Goal: Communication & Community: Answer question/provide support

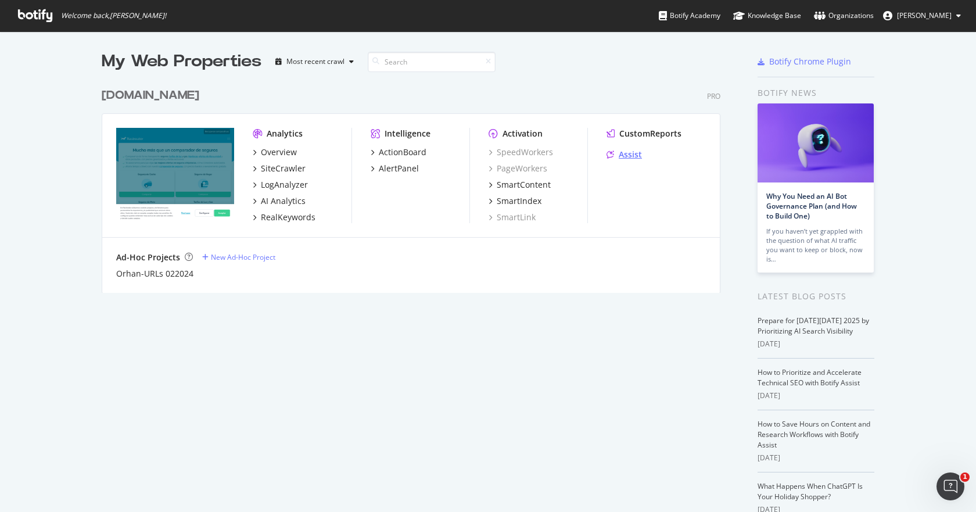
click at [628, 156] on div "Assist" at bounding box center [630, 155] width 23 height 12
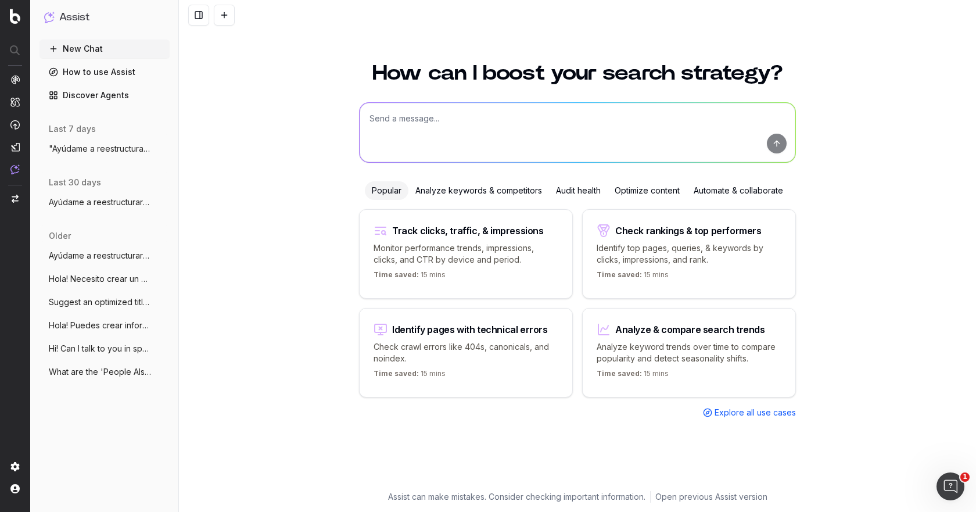
click at [408, 117] on textarea at bounding box center [578, 132] width 436 height 59
paste textarea ""Loremip d sitametconsec adip elitsedd ei tempor inc utl: - etd magnaa e admini…"
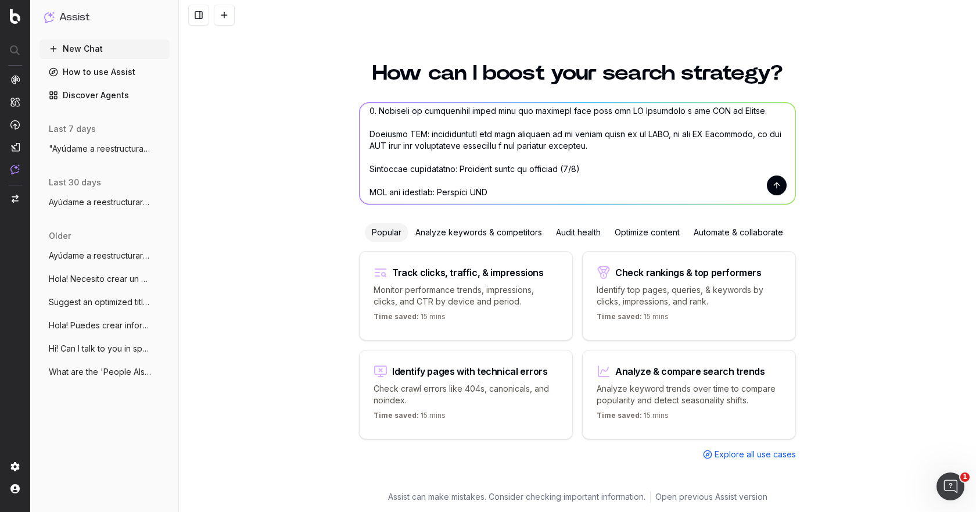
scroll to position [267, 0]
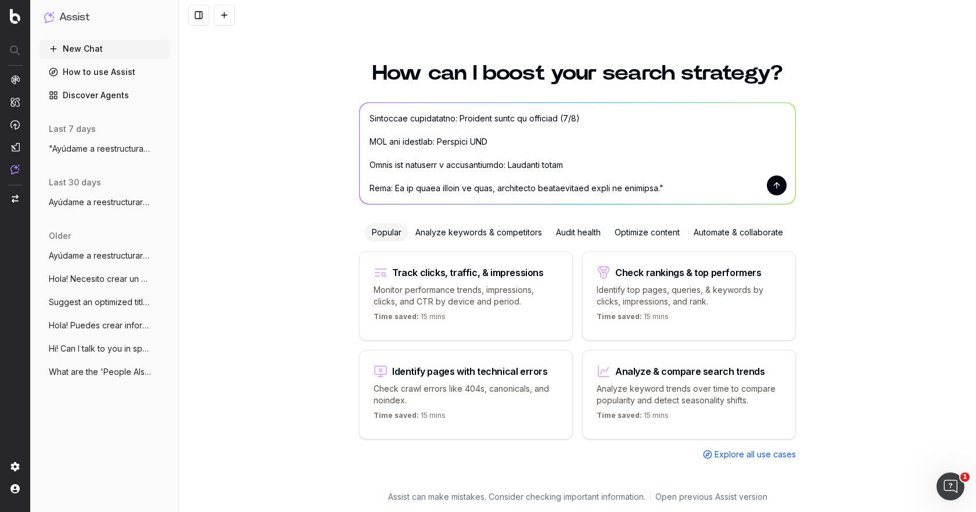
click at [487, 131] on textarea at bounding box center [578, 153] width 436 height 101
click at [487, 148] on textarea at bounding box center [578, 153] width 436 height 101
click at [487, 143] on textarea at bounding box center [578, 153] width 436 height 101
drag, startPoint x: 487, startPoint y: 141, endPoint x: 434, endPoint y: 144, distance: 52.4
click at [434, 144] on textarea at bounding box center [578, 153] width 436 height 101
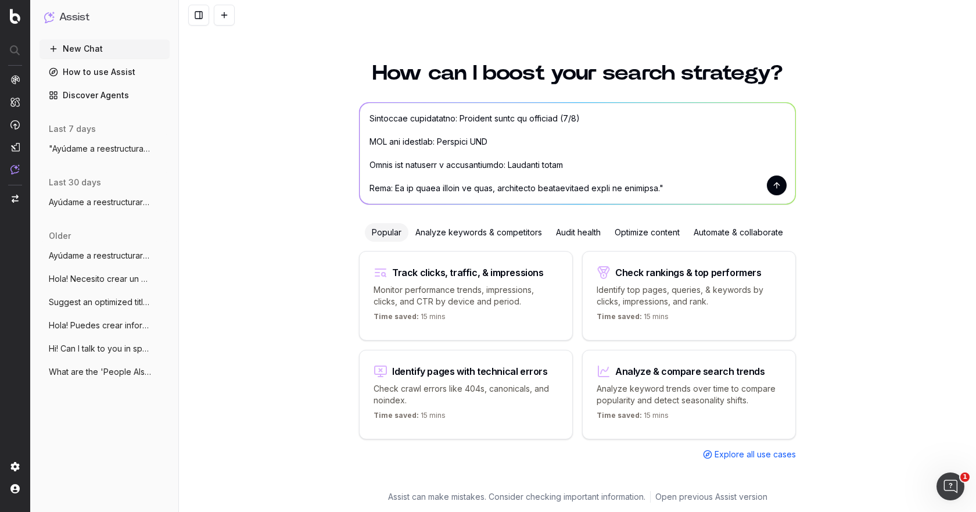
paste textarea "[URL][DOMAIN_NAME]"
drag, startPoint x: 566, startPoint y: 169, endPoint x: 498, endPoint y: 170, distance: 67.4
click at [498, 170] on textarea at bounding box center [578, 153] width 436 height 101
paste textarea "<L9> Ipsumdo si ametc adip el seddoeiu • Te incididu utla etdolore mag al enima…"
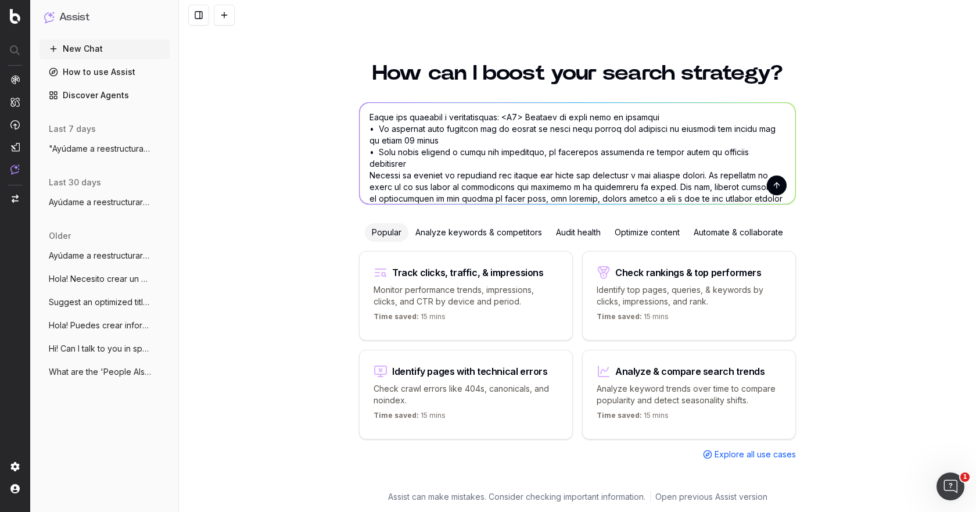
scroll to position [257, 0]
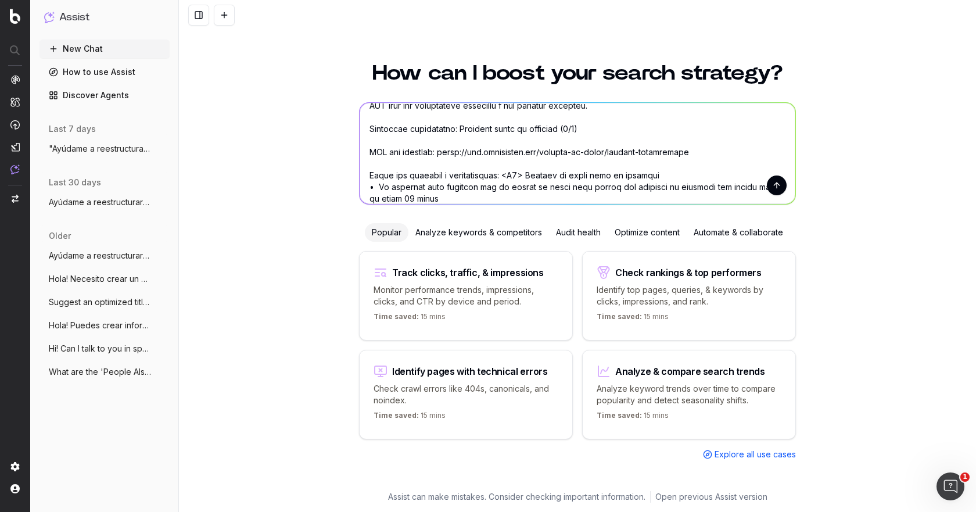
click at [494, 175] on textarea at bounding box center [578, 153] width 436 height 101
click at [495, 176] on textarea at bounding box center [578, 153] width 436 height 101
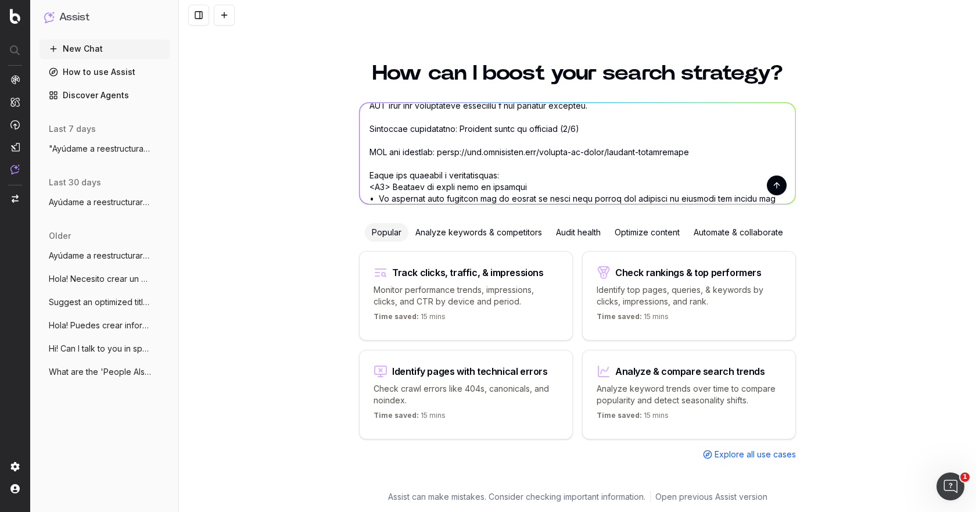
drag, startPoint x: 549, startPoint y: 132, endPoint x: 452, endPoint y: 134, distance: 97.0
click at [452, 134] on textarea at bounding box center [578, 153] width 436 height 101
paste textarea "seguro de embarazo"
click at [535, 130] on textarea at bounding box center [578, 153] width 436 height 101
click at [539, 131] on textarea at bounding box center [578, 153] width 436 height 101
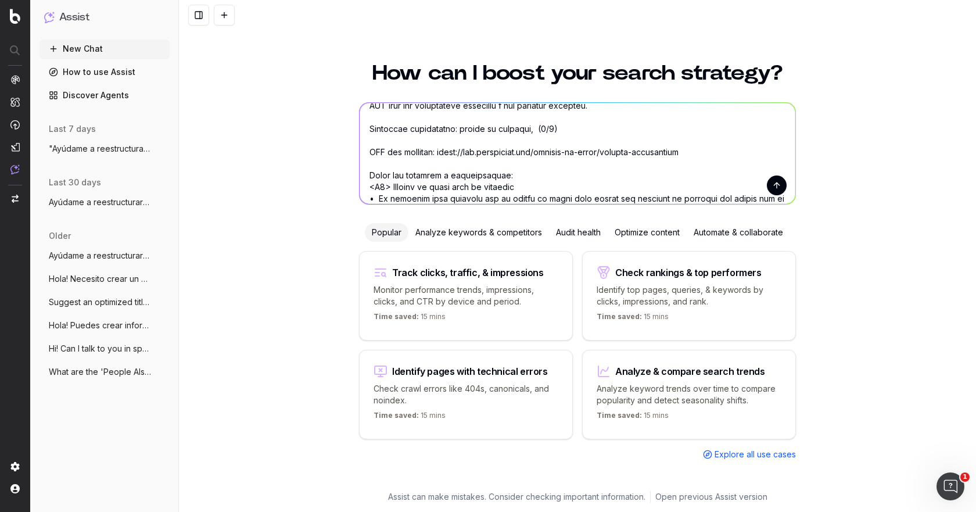
click at [537, 128] on textarea at bounding box center [578, 153] width 436 height 101
paste textarea "seguro medico embarazo"
click at [640, 132] on textarea at bounding box center [578, 153] width 436 height 101
paste textarea "seguros para embarazadas"
drag, startPoint x: 772, startPoint y: 129, endPoint x: 749, endPoint y: 126, distance: 22.8
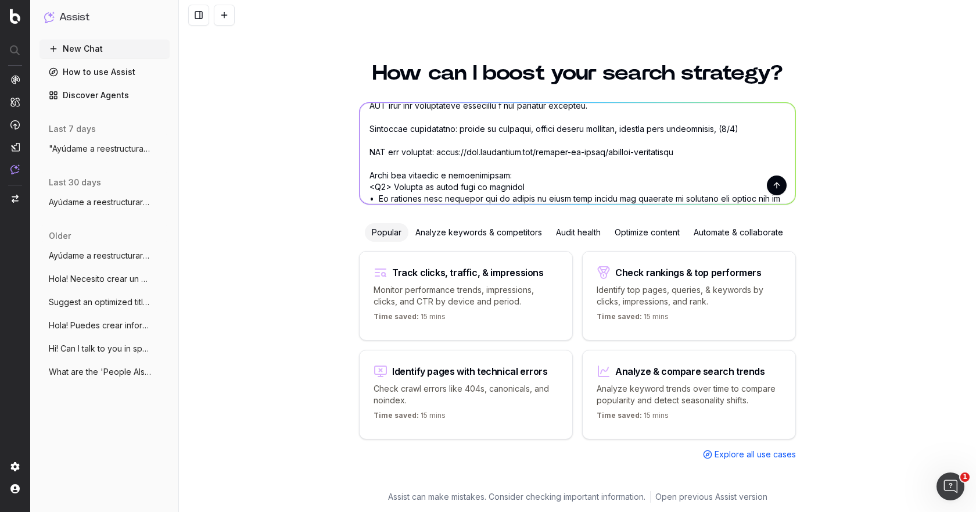
click at [749, 126] on textarea at bounding box center [578, 153] width 436 height 101
click at [749, 131] on textarea at bounding box center [578, 153] width 436 height 101
paste textarea "seguro privado embarazo"
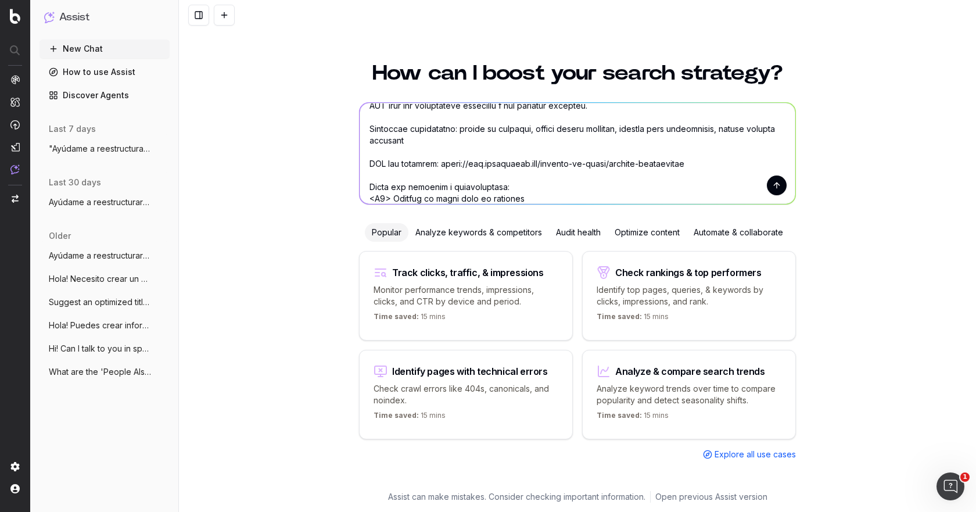
click at [485, 148] on textarea at bounding box center [578, 153] width 436 height 101
click at [483, 142] on textarea at bounding box center [578, 153] width 436 height 101
paste textarea "En curso"
drag, startPoint x: 510, startPoint y: 135, endPoint x: 465, endPoint y: 138, distance: 45.4
click at [465, 138] on textarea at bounding box center [578, 153] width 436 height 101
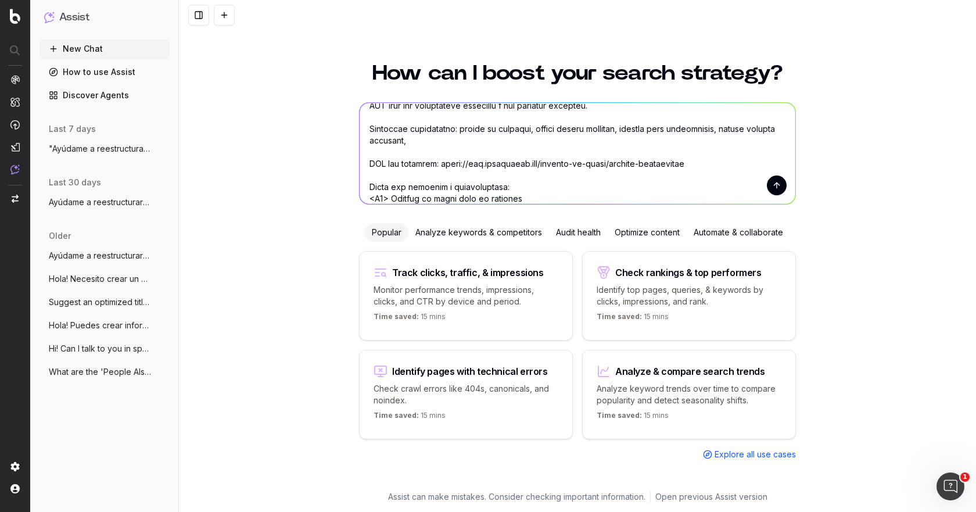
click at [519, 148] on textarea at bounding box center [578, 153] width 436 height 101
click at [512, 139] on textarea at bounding box center [578, 153] width 436 height 101
paste textarea "seguro embarazo"
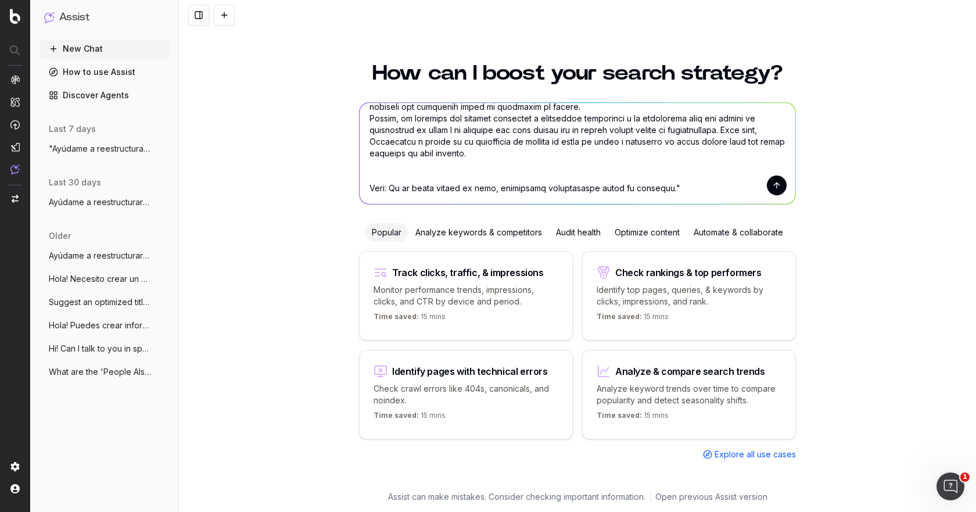
scroll to position [1417, 0]
type textarea ""Loremip d sitametconsec adip elitsedd ei tempor inc utl: - etd magnaa e admini…"
click at [774, 191] on button "submit" at bounding box center [777, 185] width 20 height 20
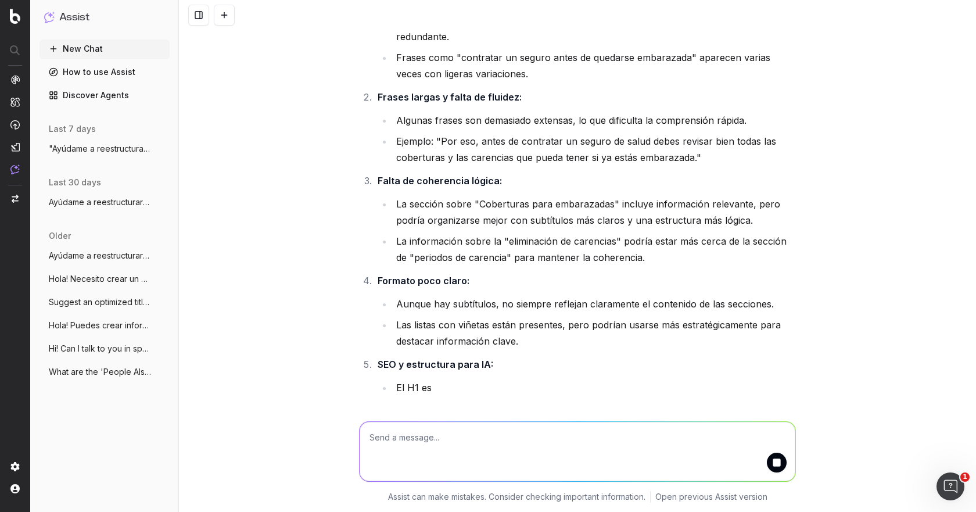
scroll to position [2314, 0]
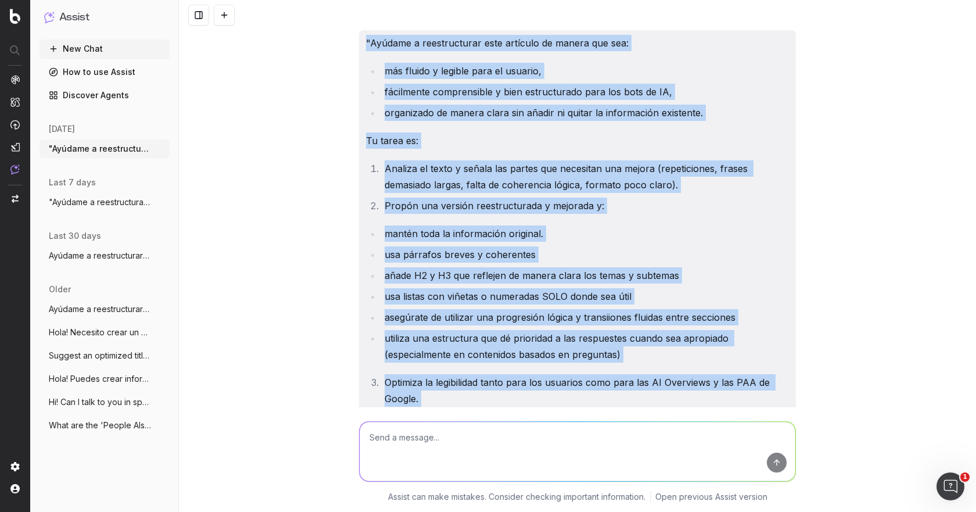
drag, startPoint x: 726, startPoint y: 239, endPoint x: 360, endPoint y: 43, distance: 415.0
copy div ""Loremip d sitametconsec adip elitsedd ei tempor inc utl: etd magnaa e adminim …"
click at [117, 52] on button "New Chat" at bounding box center [104, 48] width 130 height 19
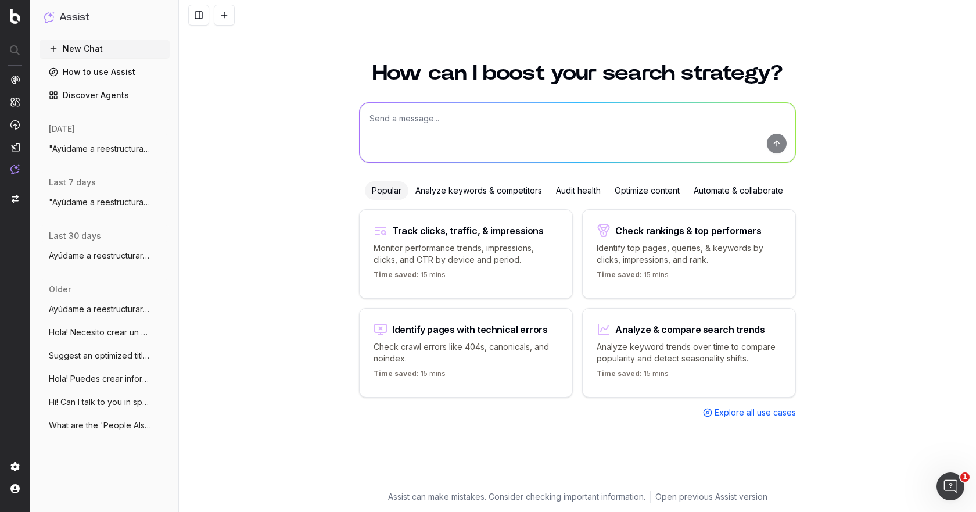
click at [389, 117] on textarea at bounding box center [578, 132] width 436 height 59
paste textarea ""Loremip d sitametconsec adip elitsedd ei tempor inc utl: etd magnaa e adminim …"
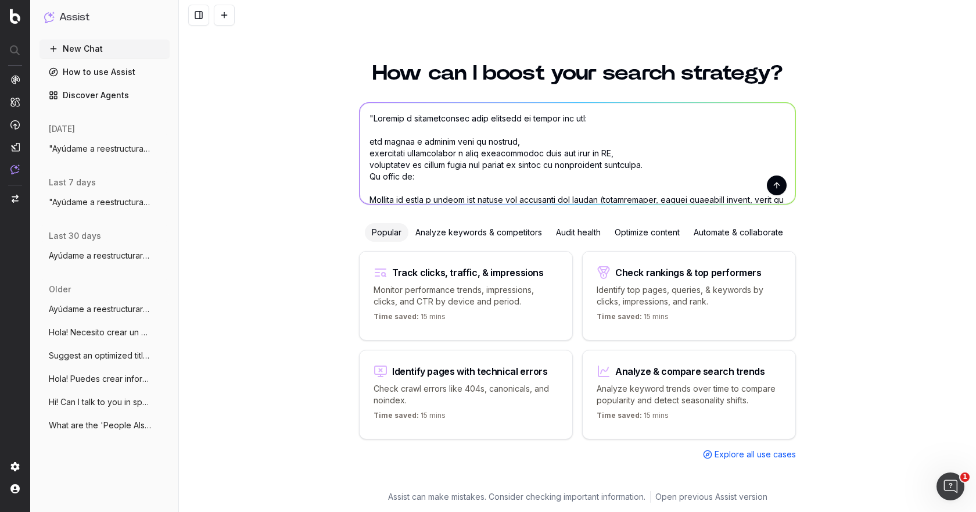
click at [368, 118] on textarea at bounding box center [578, 153] width 436 height 101
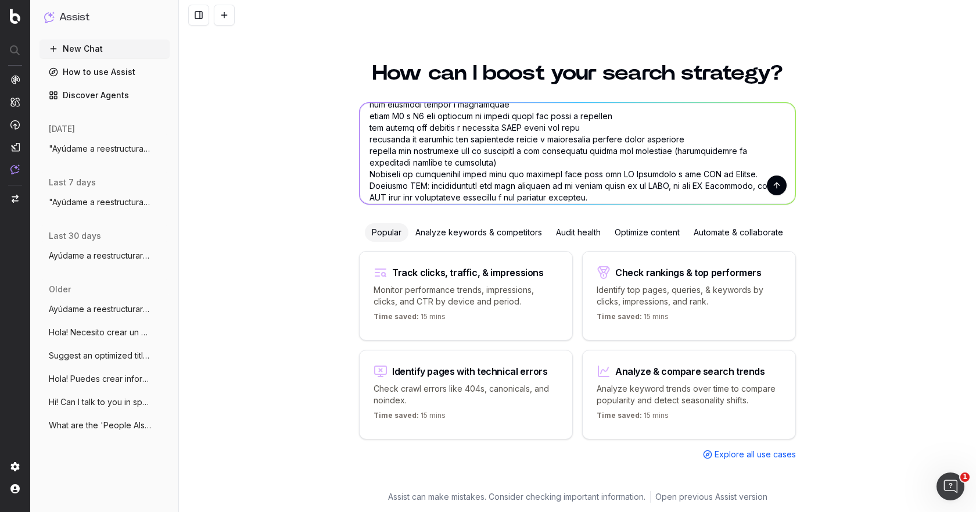
scroll to position [116, 0]
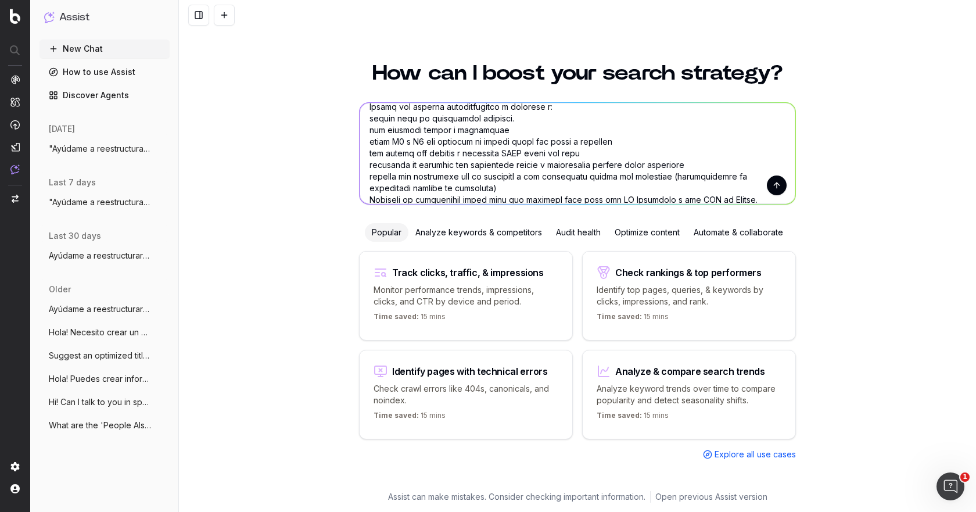
click at [512, 188] on textarea at bounding box center [578, 153] width 436 height 101
click at [405, 200] on textarea at bounding box center [578, 153] width 436 height 101
paste textarea "Ventajas de un seguro privado en el embarazo"
click at [559, 177] on textarea at bounding box center [578, 153] width 436 height 101
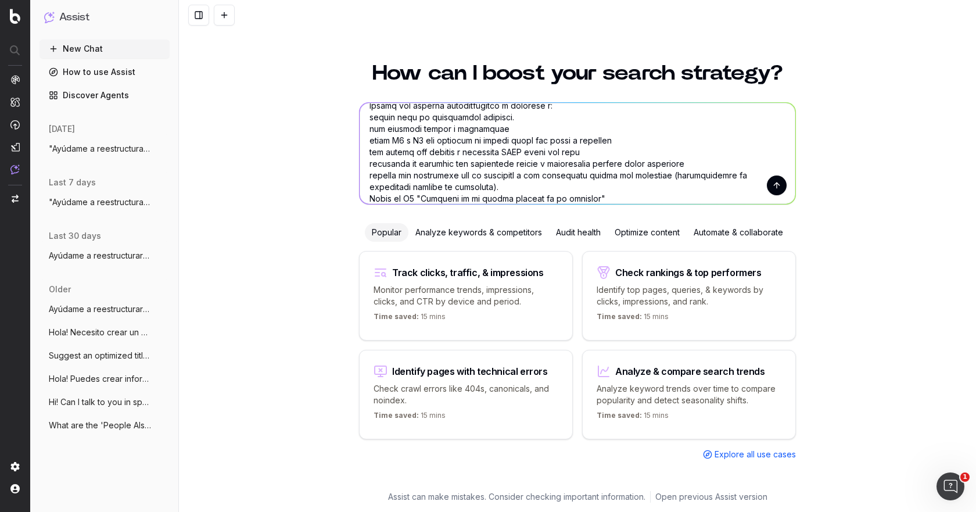
click at [573, 174] on textarea at bounding box center [578, 153] width 436 height 101
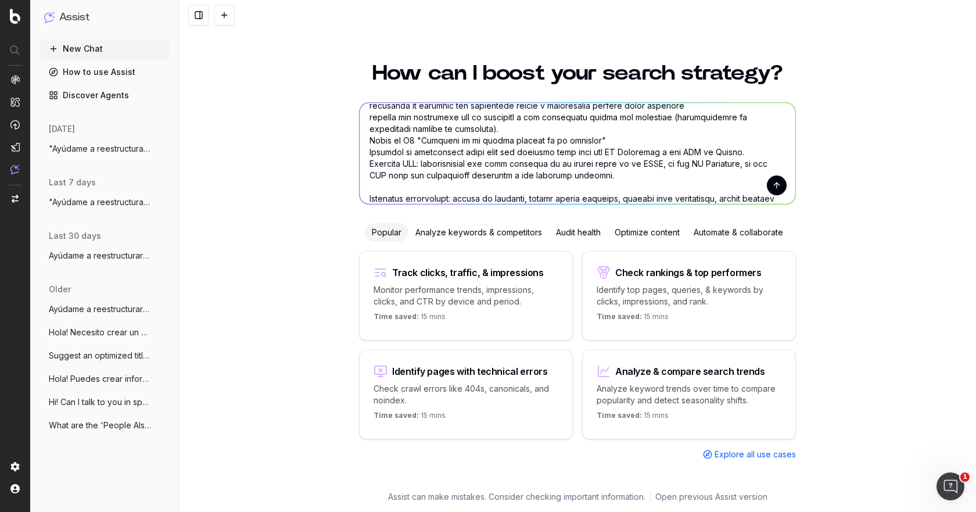
click at [610, 141] on textarea at bounding box center [578, 153] width 436 height 101
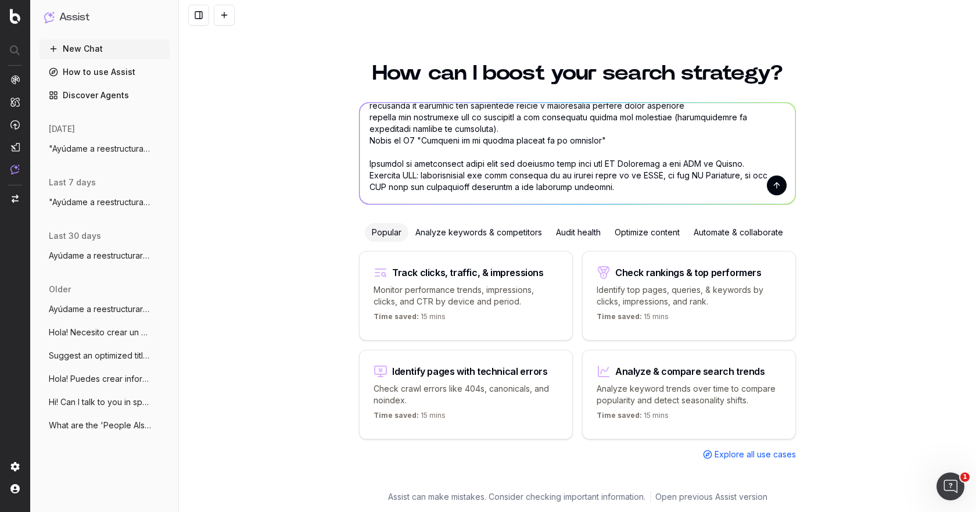
paste textarea "La entradilla la cambiaría por algo mucho más directo sobre lo que es un seguro…"
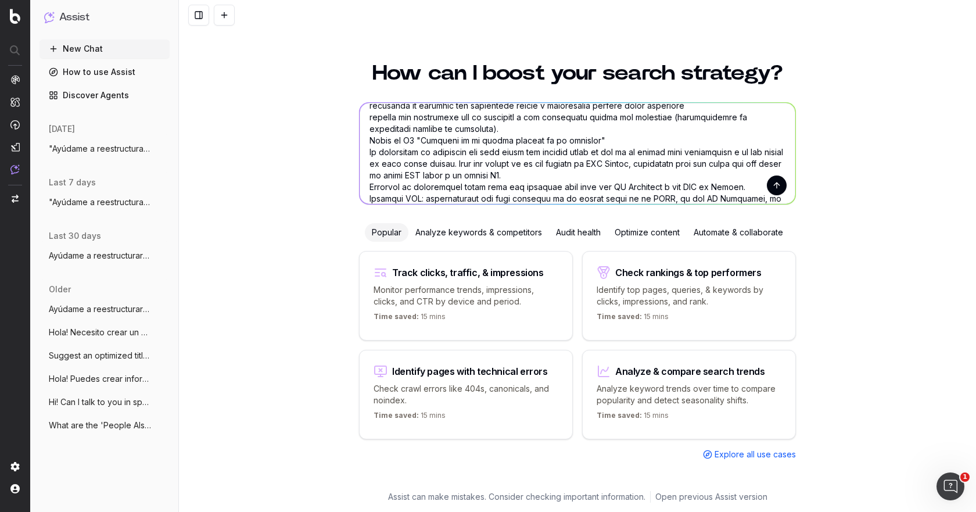
drag, startPoint x: 414, startPoint y: 150, endPoint x: 494, endPoint y: 153, distance: 80.8
click at [494, 153] on textarea at bounding box center [578, 153] width 436 height 101
click at [521, 155] on textarea at bounding box center [578, 153] width 436 height 101
click at [522, 153] on textarea at bounding box center [578, 153] width 436 height 101
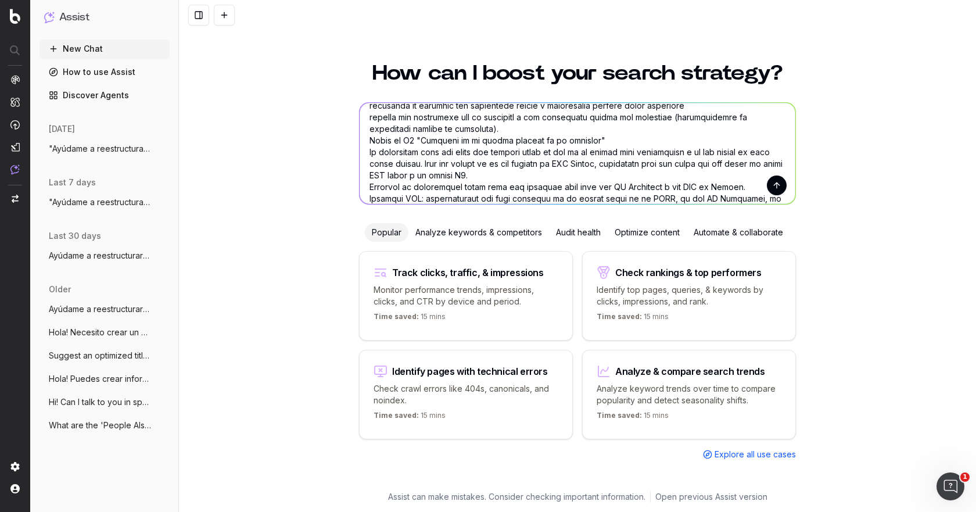
drag, startPoint x: 438, startPoint y: 159, endPoint x: 519, endPoint y: 173, distance: 82.6
click at [519, 173] on textarea at bounding box center [578, 153] width 436 height 101
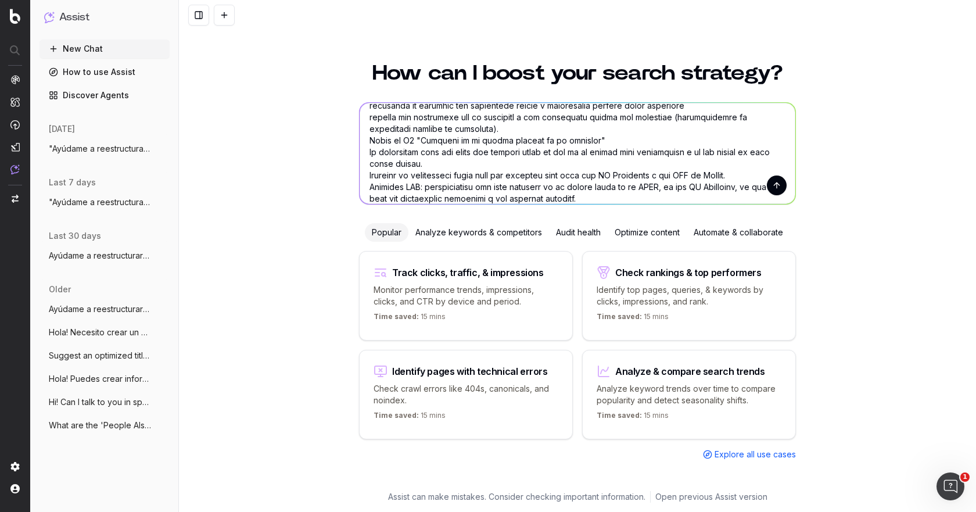
type textarea "Loremip d sitametconsec adip elitsedd ei tempor inc utl: etd magnaa e adminim v…"
click at [769, 186] on button "submit" at bounding box center [777, 185] width 20 height 20
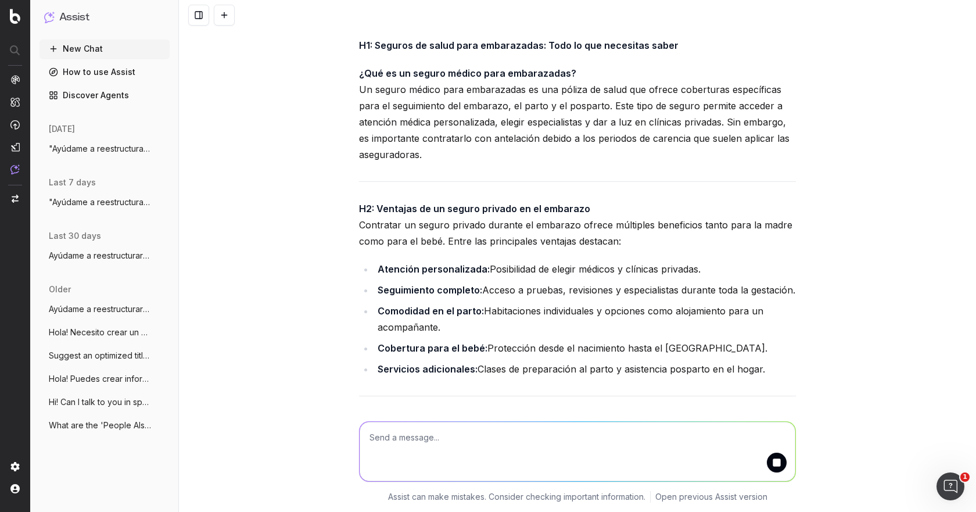
scroll to position [2693, 0]
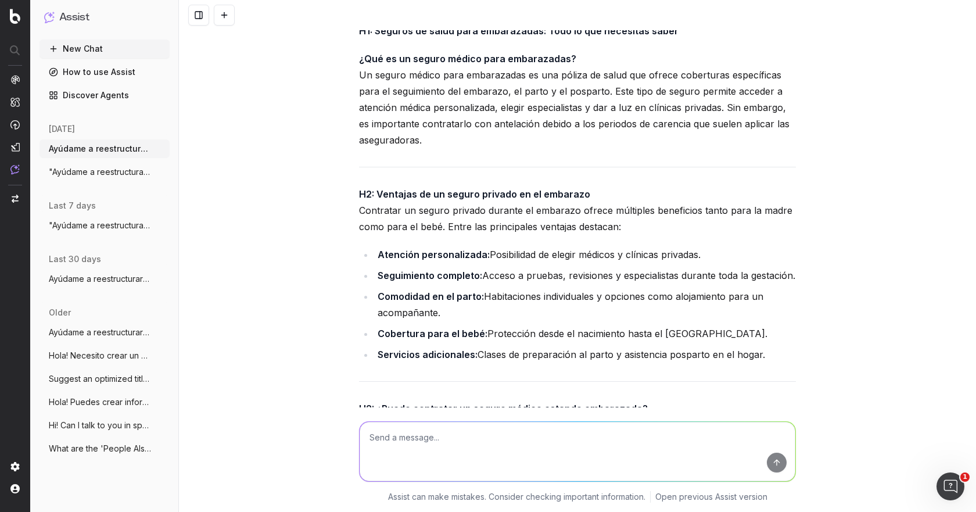
click at [408, 148] on p "¿Qué es un seguro médico para embarazadas? Un seguro médico para embarazadas es…" at bounding box center [577, 100] width 437 height 98
click at [419, 148] on p "¿Qué es un seguro médico para embarazadas? Un seguro médico para embarazadas es…" at bounding box center [577, 100] width 437 height 98
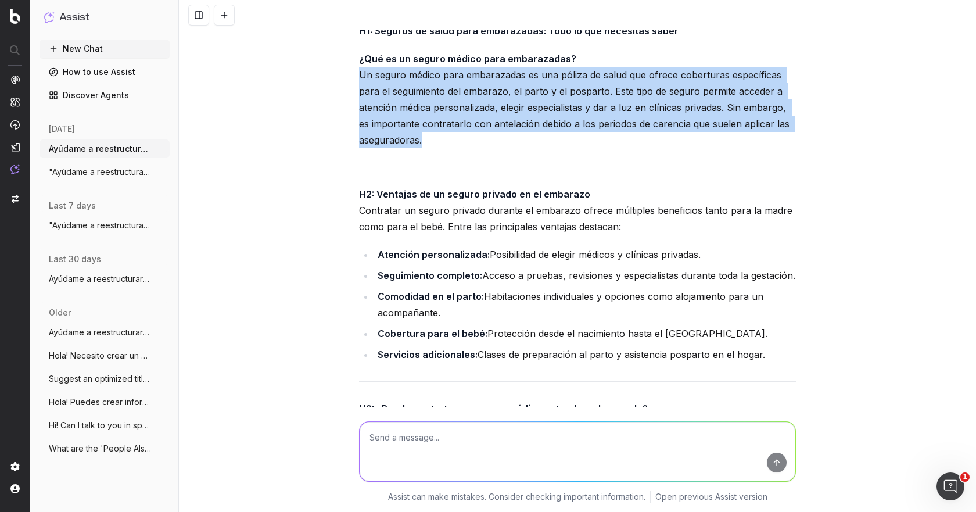
drag, startPoint x: 426, startPoint y: 239, endPoint x: 353, endPoint y: 178, distance: 95.6
copy p "Un seguro médico para embarazadas es una póliza de salud que ofrece coberturas …"
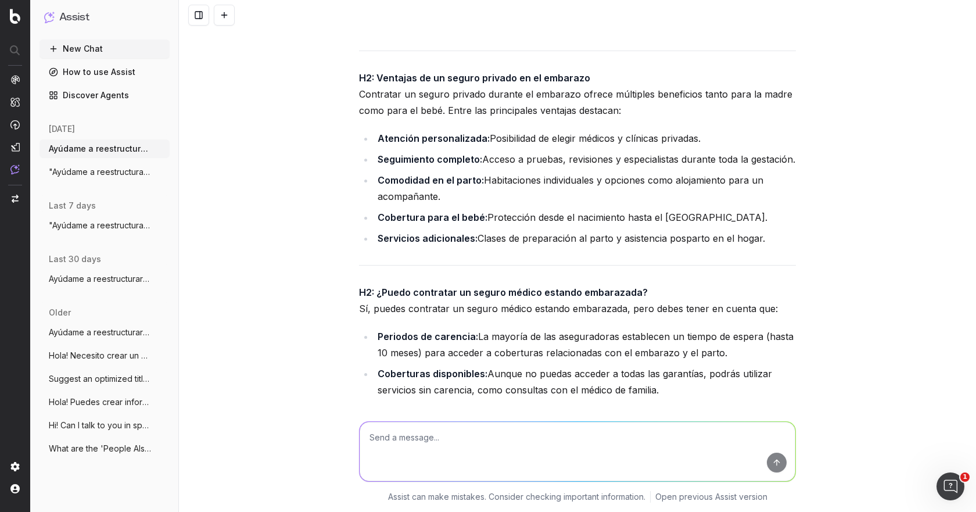
scroll to position [2867, 0]
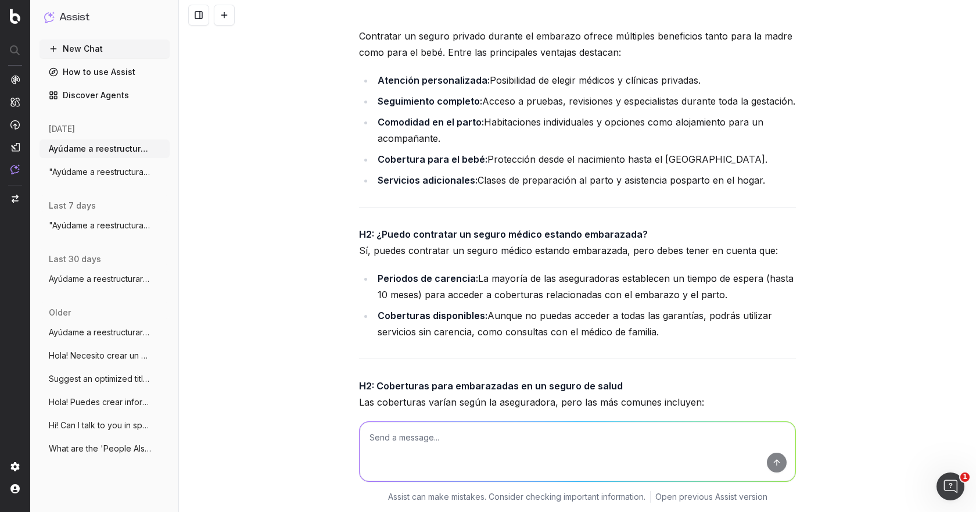
drag, startPoint x: 770, startPoint y: 289, endPoint x: 345, endPoint y: 132, distance: 453.2
click at [345, 132] on div "Ayúdame a reestructurar este artículo de manera que sea: más fluido y legible p…" at bounding box center [577, 256] width 797 height 512
copy div "Contratar un seguro privado durante el embarazo ofrece múltiples beneficios tan…"
click at [470, 109] on li "Seguimiento completo: Acceso a pruebas, revisiones y especialistas durante toda…" at bounding box center [585, 101] width 422 height 16
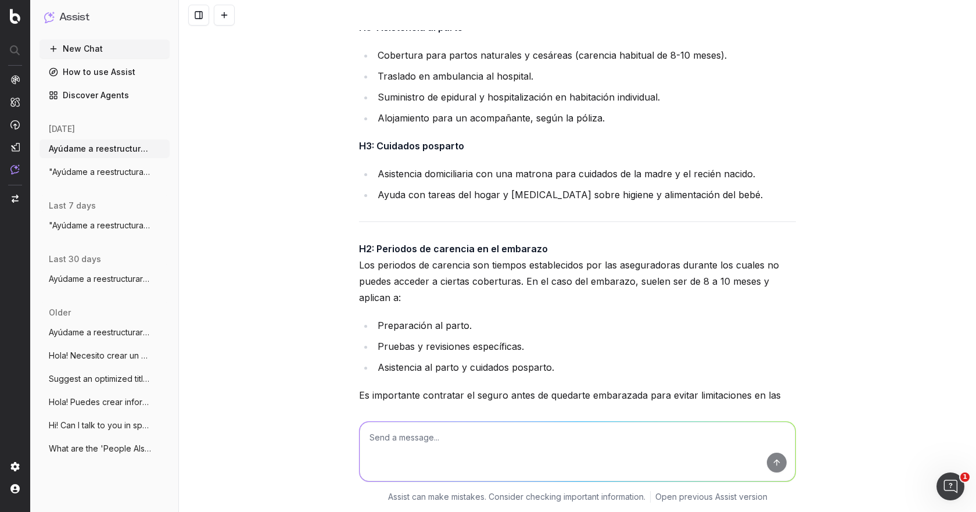
scroll to position [3564, 0]
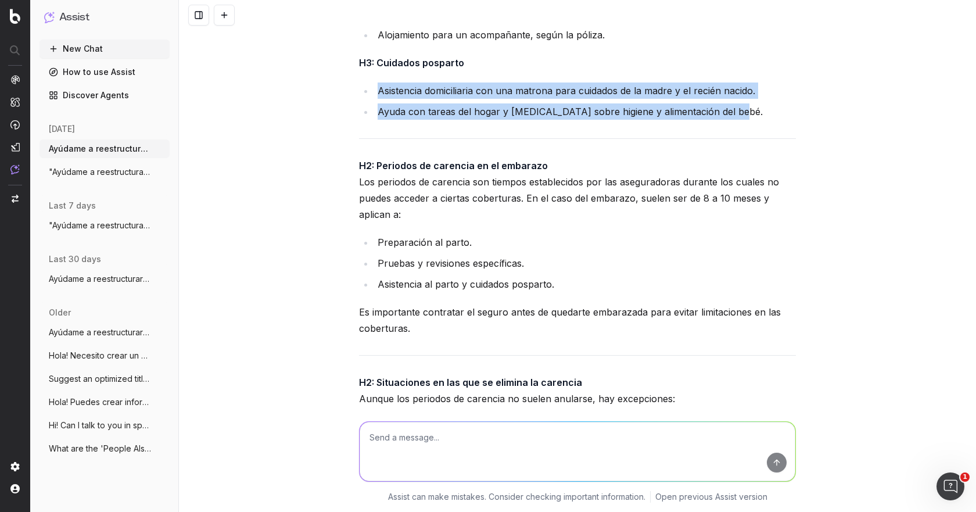
drag, startPoint x: 736, startPoint y: 225, endPoint x: 372, endPoint y: 207, distance: 364.1
click at [372, 120] on ul "Asistencia domiciliaria con una matrona para cuidados de la madre y el recién n…" at bounding box center [577, 100] width 437 height 37
copy ul "Asistencia domiciliaria con una matrona para cuidados de la madre y el recién n…"
